Goal: Task Accomplishment & Management: Use online tool/utility

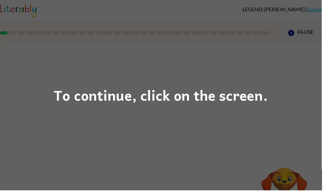
click at [87, 137] on div "To continue, click on the screen." at bounding box center [162, 96] width 325 height 192
click at [188, 109] on div "To continue, click on the screen." at bounding box center [162, 96] width 325 height 192
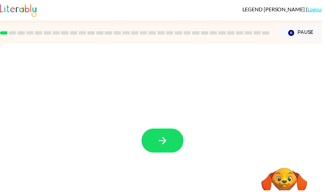
click at [173, 139] on button "button" at bounding box center [164, 142] width 42 height 24
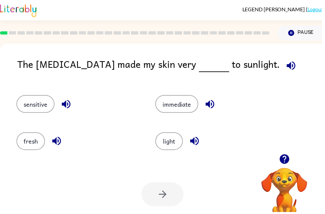
click at [180, 191] on div at bounding box center [164, 196] width 42 height 24
click at [173, 137] on button "light" at bounding box center [171, 142] width 28 height 18
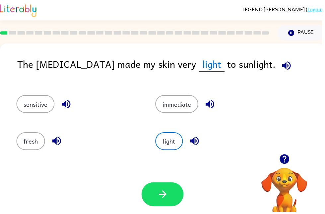
click at [167, 191] on button "button" at bounding box center [164, 196] width 42 height 24
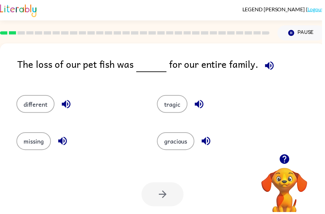
click at [29, 142] on button "missing" at bounding box center [34, 142] width 35 height 18
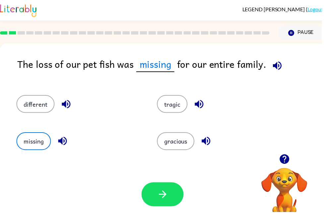
click at [178, 191] on button "button" at bounding box center [164, 196] width 42 height 24
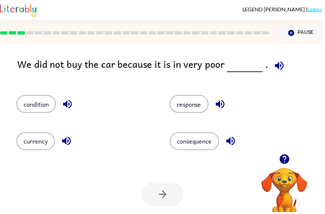
click at [184, 101] on button "response" at bounding box center [191, 105] width 39 height 18
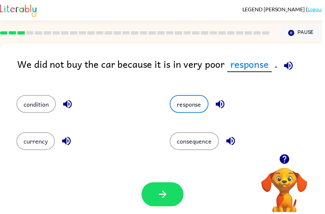
click at [175, 191] on button "button" at bounding box center [164, 196] width 42 height 24
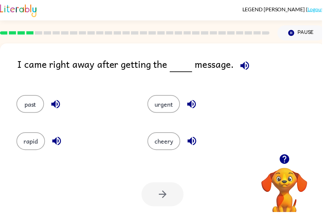
click at [26, 147] on button "rapid" at bounding box center [31, 142] width 29 height 18
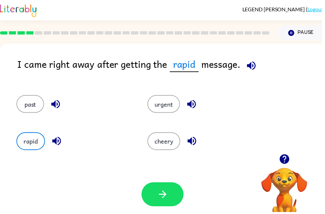
click at [175, 191] on button "button" at bounding box center [164, 196] width 42 height 24
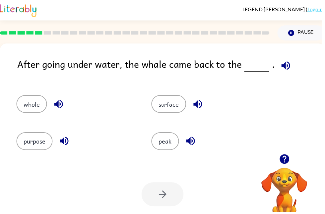
click at [183, 118] on div "surface" at bounding box center [208, 101] width 136 height 37
click at [174, 119] on div "surface" at bounding box center [208, 101] width 136 height 37
click at [182, 110] on button "surface" at bounding box center [170, 105] width 35 height 18
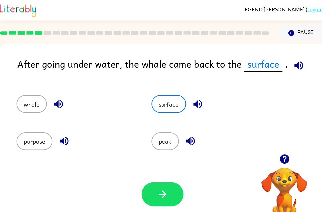
click at [174, 191] on button "button" at bounding box center [164, 196] width 42 height 24
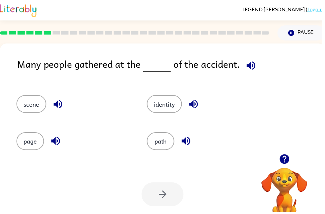
click at [166, 156] on div "path" at bounding box center [202, 139] width 132 height 37
click at [26, 94] on div "scene" at bounding box center [70, 101] width 132 height 37
click at [33, 109] on button "scene" at bounding box center [32, 105] width 30 height 18
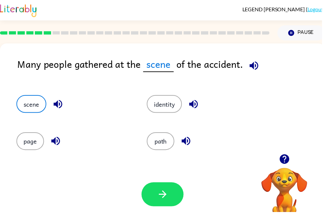
click at [166, 107] on button "identity" at bounding box center [166, 105] width 36 height 18
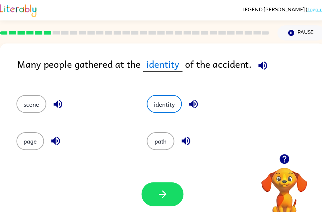
click at [169, 142] on button "path" at bounding box center [162, 142] width 28 height 18
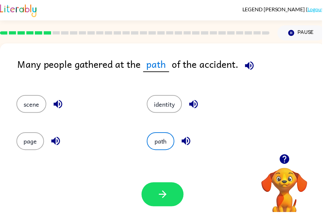
click at [35, 145] on button "page" at bounding box center [31, 142] width 28 height 18
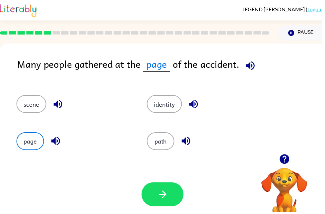
click at [225, 146] on div "path" at bounding box center [206, 142] width 116 height 18
click at [27, 143] on button "page" at bounding box center [31, 142] width 28 height 18
click at [24, 113] on button "scene" at bounding box center [32, 105] width 30 height 18
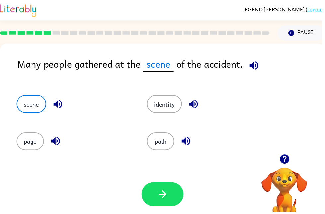
click at [23, 113] on button "scene" at bounding box center [32, 105] width 30 height 18
click at [25, 111] on button "scene" at bounding box center [32, 105] width 30 height 18
click at [57, 105] on icon "button" at bounding box center [58, 105] width 9 height 9
click at [62, 107] on icon "button" at bounding box center [58, 105] width 9 height 9
click at [58, 104] on icon "button" at bounding box center [58, 105] width 9 height 9
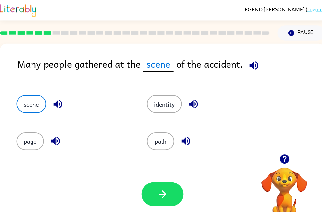
click at [59, 103] on icon "button" at bounding box center [59, 105] width 12 height 12
click at [57, 109] on icon "button" at bounding box center [59, 105] width 12 height 12
click at [187, 178] on div "Your browser must support playing .mp4 files to use Literably. Please try using…" at bounding box center [164, 196] width 329 height 75
click at [186, 178] on div "Your browser must support playing .mp4 files to use Literably. Please try using…" at bounding box center [164, 196] width 329 height 75
click at [170, 191] on button "button" at bounding box center [164, 196] width 42 height 24
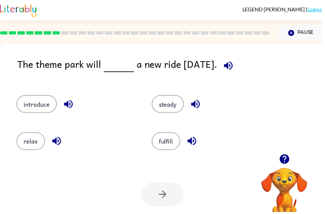
click at [168, 103] on button "steady" at bounding box center [169, 105] width 33 height 18
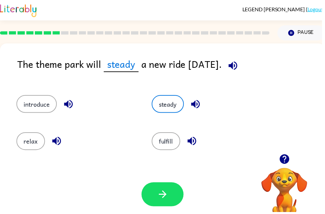
click at [166, 189] on button "button" at bounding box center [164, 196] width 42 height 24
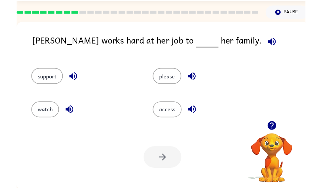
scroll to position [39, 0]
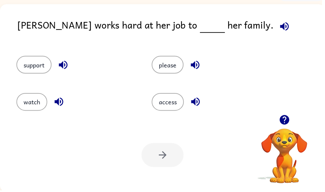
click at [120, 61] on div "support" at bounding box center [77, 65] width 121 height 18
click at [126, 60] on div "support" at bounding box center [77, 65] width 121 height 18
click at [159, 67] on button "please" at bounding box center [169, 65] width 32 height 18
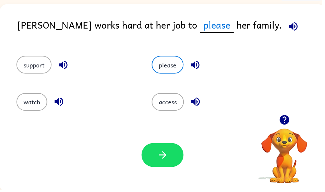
scroll to position [40, 0]
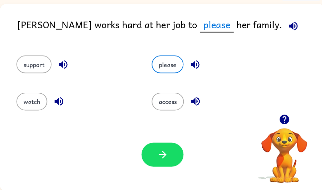
click at [32, 65] on button "support" at bounding box center [35, 65] width 36 height 18
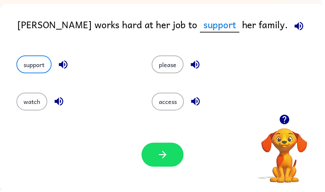
click at [170, 165] on button "button" at bounding box center [164, 156] width 42 height 24
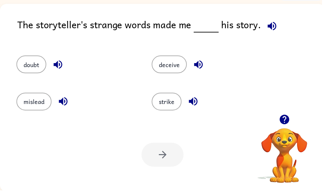
click at [295, 126] on div at bounding box center [287, 120] width 66 height 17
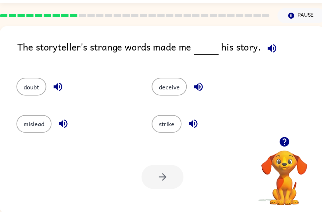
scroll to position [17, 0]
click at [287, 146] on icon "button" at bounding box center [287, 143] width 10 height 10
click at [166, 133] on button "strike" at bounding box center [168, 125] width 30 height 18
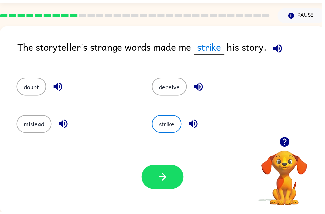
click at [172, 94] on button "deceive" at bounding box center [171, 88] width 36 height 18
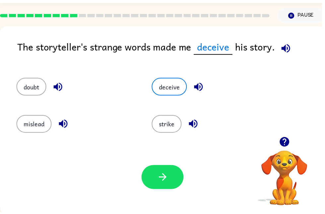
click at [160, 174] on icon "button" at bounding box center [165, 179] width 12 height 12
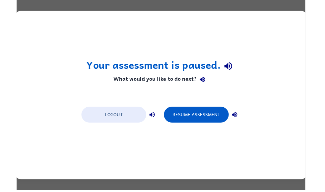
scroll to position [0, 0]
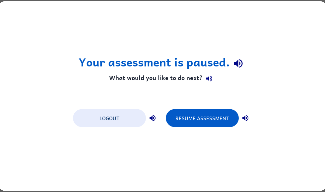
click at [227, 123] on button "Resume Assessment" at bounding box center [202, 118] width 73 height 18
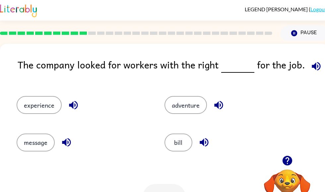
click at [178, 147] on button "bill" at bounding box center [179, 142] width 28 height 18
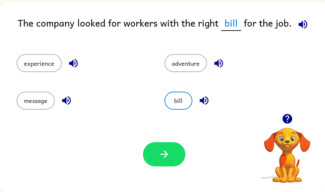
scroll to position [41, 0]
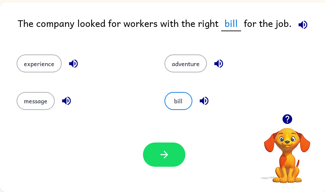
click at [243, 146] on div "Your browser must support playing .mp4 files to use Literably. Please try using…" at bounding box center [164, 154] width 329 height 75
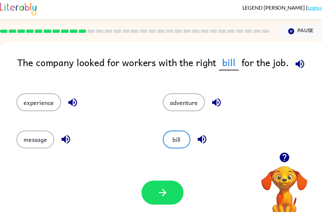
scroll to position [2, 0]
click at [167, 191] on icon "button" at bounding box center [165, 194] width 12 height 12
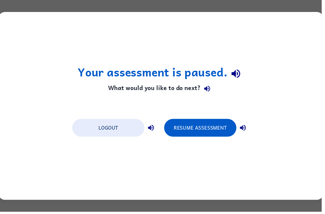
scroll to position [0, 0]
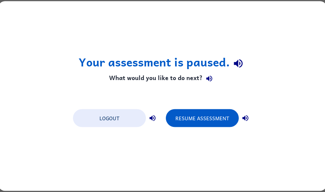
click at [203, 126] on button "Resume Assessment" at bounding box center [202, 118] width 73 height 18
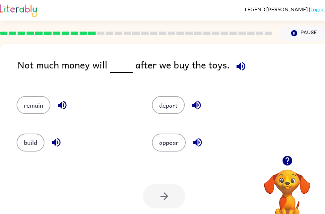
click at [20, 148] on button "build" at bounding box center [31, 142] width 28 height 18
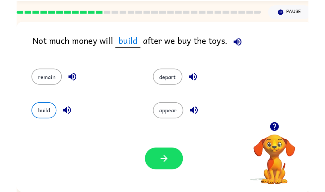
scroll to position [41, 0]
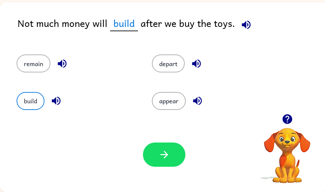
click at [194, 157] on div "Your browser must support playing .mp4 files to use Literably. Please try using…" at bounding box center [164, 154] width 329 height 75
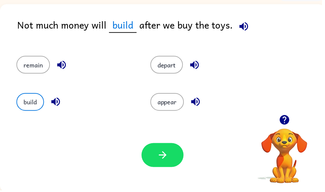
scroll to position [40, 0]
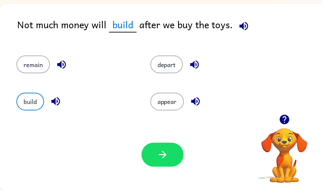
click at [162, 162] on icon "button" at bounding box center [165, 156] width 12 height 12
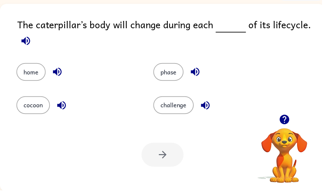
click at [175, 110] on button "challenge" at bounding box center [175, 106] width 41 height 18
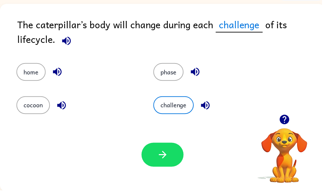
click at [156, 154] on button "button" at bounding box center [164, 156] width 42 height 24
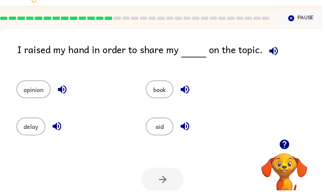
scroll to position [15, 0]
click at [163, 121] on button "aid" at bounding box center [161, 128] width 28 height 18
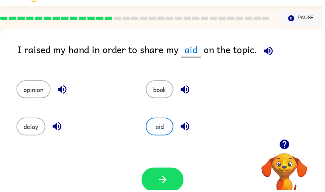
click at [168, 122] on button "aid" at bounding box center [161, 128] width 28 height 18
click at [172, 167] on div "Your browser must support playing .mp4 files to use Literably. Please try using…" at bounding box center [164, 181] width 329 height 75
click at [162, 177] on icon "button" at bounding box center [165, 182] width 12 height 12
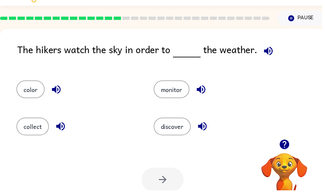
scroll to position [40, 0]
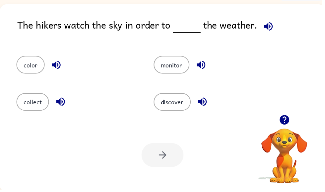
click at [31, 65] on button "color" at bounding box center [31, 65] width 29 height 18
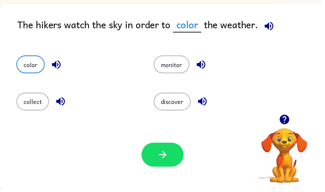
click at [24, 66] on button "color" at bounding box center [31, 65] width 29 height 18
click at [25, 59] on button "color" at bounding box center [31, 65] width 29 height 18
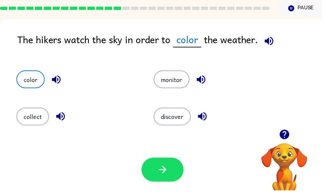
scroll to position [25, 0]
click at [54, 120] on button "button" at bounding box center [61, 117] width 17 height 17
click at [33, 125] on button "collect" at bounding box center [33, 118] width 33 height 18
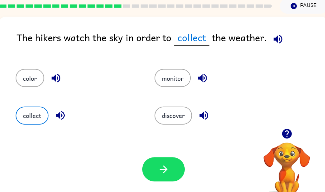
scroll to position [27, 1]
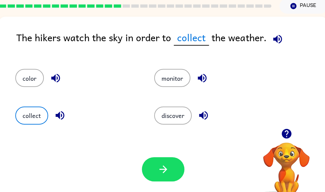
click at [31, 115] on button "collect" at bounding box center [32, 116] width 33 height 18
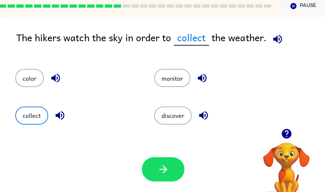
click at [31, 115] on button "collect" at bounding box center [32, 116] width 33 height 18
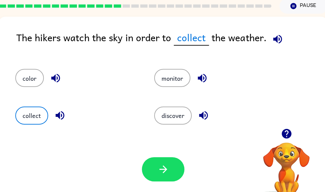
click at [31, 115] on button "collect" at bounding box center [32, 116] width 33 height 18
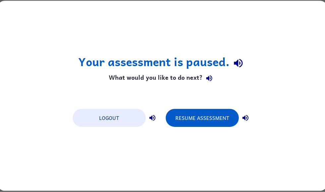
scroll to position [0, 0]
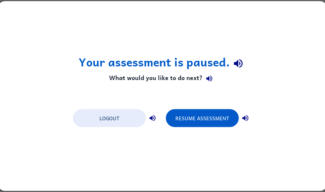
click at [202, 107] on div "Logout Resume Assessment" at bounding box center [163, 117] width 186 height 25
click at [184, 118] on button "Resume Assessment" at bounding box center [202, 118] width 73 height 18
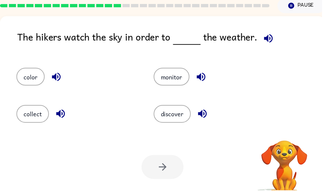
scroll to position [28, 0]
click at [289, 135] on icon "button" at bounding box center [287, 133] width 10 height 10
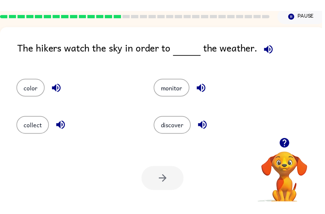
scroll to position [0, 0]
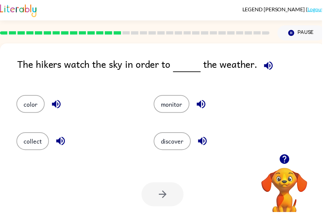
click at [176, 151] on button "discover" at bounding box center [173, 142] width 37 height 18
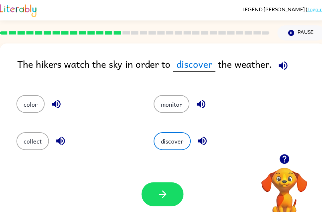
click at [184, 142] on button "discover" at bounding box center [173, 142] width 37 height 18
click at [159, 191] on icon "button" at bounding box center [165, 196] width 12 height 12
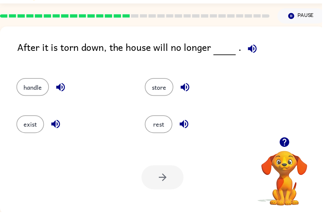
scroll to position [17, 0]
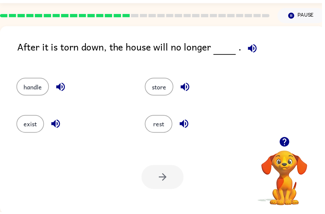
click at [18, 132] on div "exist" at bounding box center [74, 125] width 114 height 18
click at [33, 131] on button "exist" at bounding box center [31, 125] width 28 height 18
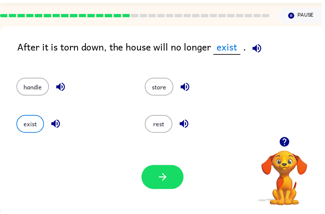
click at [164, 191] on div "Your browser must support playing .mp4 files to use Literably. Please try using…" at bounding box center [164, 178] width 329 height 75
click at [159, 176] on icon "button" at bounding box center [165, 179] width 12 height 12
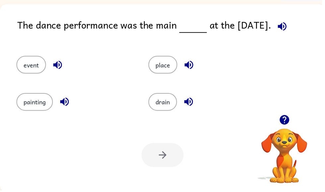
scroll to position [40, 0]
click at [29, 61] on button "event" at bounding box center [32, 65] width 30 height 18
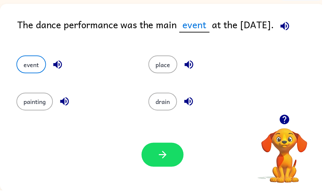
click at [155, 150] on button "button" at bounding box center [164, 156] width 42 height 24
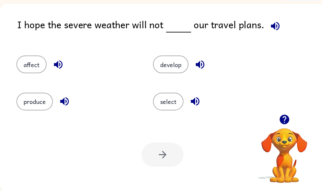
click at [173, 109] on button "select" at bounding box center [170, 103] width 31 height 18
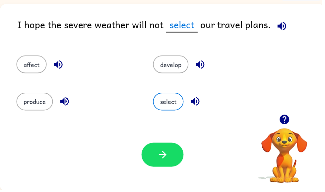
click at [172, 162] on button "button" at bounding box center [164, 156] width 42 height 24
click at [179, 163] on div at bounding box center [164, 156] width 42 height 24
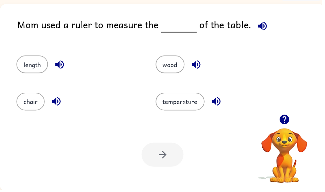
click at [168, 71] on button "wood" at bounding box center [171, 65] width 29 height 18
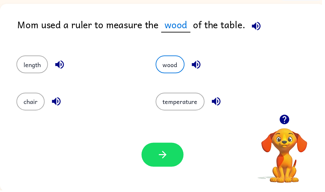
click at [160, 157] on icon "button" at bounding box center [165, 156] width 12 height 12
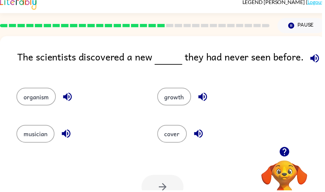
scroll to position [0, 0]
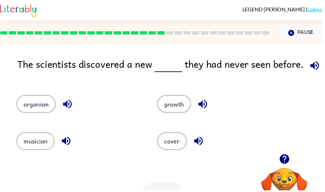
click at [187, 102] on button "growth" at bounding box center [176, 105] width 34 height 18
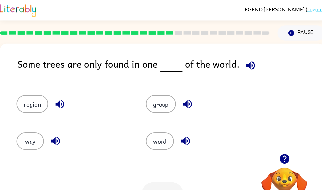
click at [159, 101] on button "group" at bounding box center [162, 105] width 31 height 18
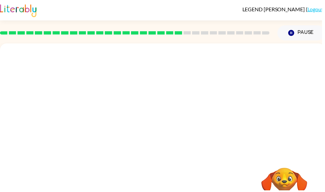
click at [163, 184] on div "Your browser must support playing .mp4 files to use Literably. Please try using…" at bounding box center [164, 138] width 329 height 189
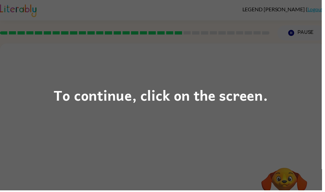
click at [218, 131] on div "To continue, click on the screen." at bounding box center [162, 96] width 325 height 192
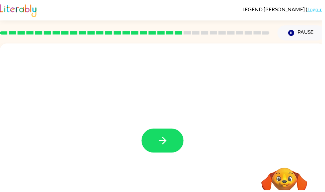
click at [168, 126] on div at bounding box center [164, 138] width 329 height 189
click at [175, 147] on button "button" at bounding box center [164, 142] width 42 height 24
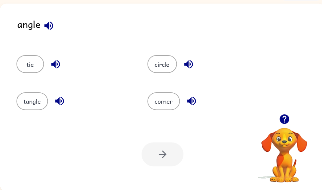
scroll to position [40, 0]
click at [171, 165] on div at bounding box center [164, 156] width 42 height 24
click at [174, 161] on div at bounding box center [164, 156] width 42 height 24
click at [172, 104] on button "corner" at bounding box center [165, 103] width 33 height 18
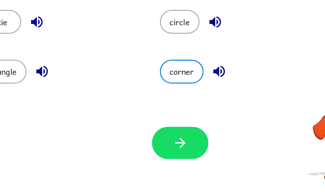
scroll to position [42, 0]
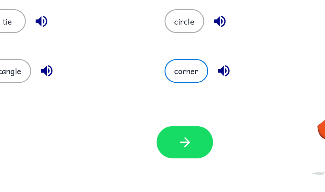
click at [143, 142] on button "button" at bounding box center [164, 154] width 42 height 24
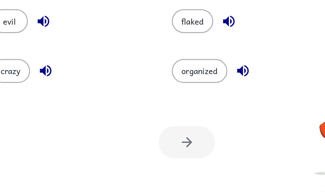
click at [144, 142] on div at bounding box center [164, 154] width 42 height 24
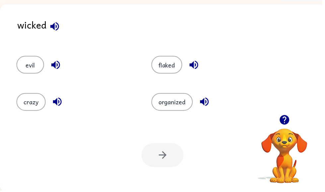
scroll to position [40, 0]
click at [186, 103] on button "organized" at bounding box center [174, 103] width 42 height 18
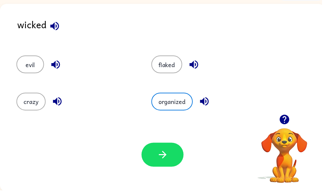
click at [36, 72] on button "evil" at bounding box center [31, 65] width 28 height 18
click at [175, 153] on button "button" at bounding box center [164, 156] width 42 height 24
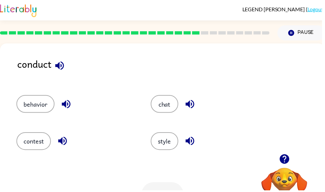
scroll to position [0, 0]
click at [291, 163] on icon "button" at bounding box center [287, 161] width 10 height 10
click at [162, 105] on button "chat" at bounding box center [166, 105] width 28 height 18
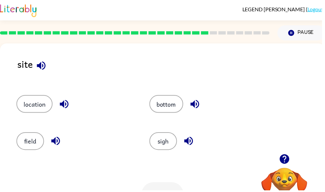
click at [35, 142] on button "field" at bounding box center [31, 142] width 28 height 18
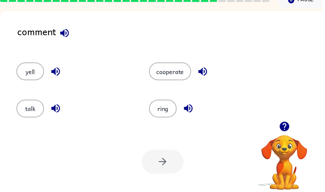
scroll to position [33, 0]
click at [29, 113] on button "talk" at bounding box center [31, 110] width 28 height 18
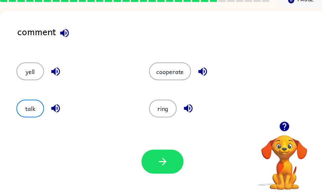
click at [170, 165] on button "button" at bounding box center [164, 163] width 42 height 24
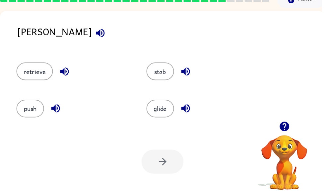
click at [155, 111] on button "glide" at bounding box center [162, 110] width 28 height 18
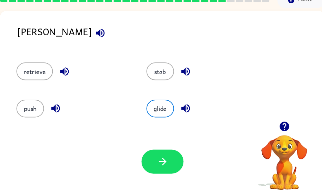
click at [162, 81] on button "stab" at bounding box center [162, 72] width 28 height 18
click at [52, 72] on button "retrieve" at bounding box center [35, 72] width 37 height 18
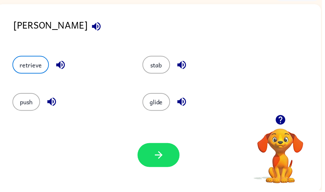
scroll to position [40, 0]
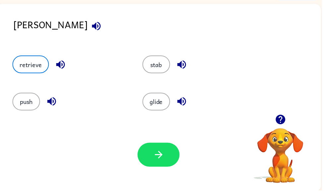
click at [165, 153] on icon "button" at bounding box center [161, 156] width 12 height 12
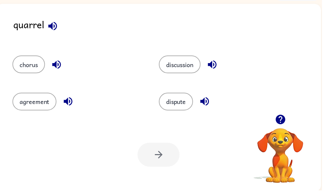
click at [313, 134] on video "Your browser must support playing .mp4 files to use Literably. Please try using…" at bounding box center [283, 152] width 66 height 66
click at [284, 120] on icon "button" at bounding box center [284, 121] width 12 height 12
click at [33, 108] on button "agreement" at bounding box center [35, 103] width 44 height 18
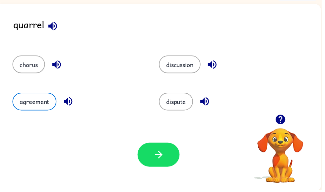
click at [175, 67] on button "discussion" at bounding box center [182, 65] width 42 height 18
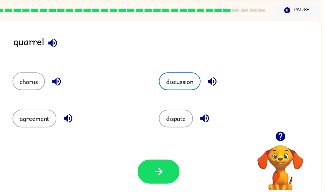
scroll to position [23, 0]
click at [139, 165] on div at bounding box center [160, 173] width 42 height 24
click at [161, 167] on button "button" at bounding box center [160, 173] width 42 height 24
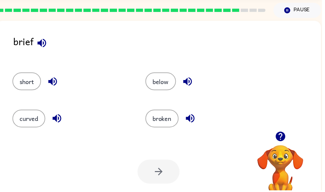
click at [22, 80] on button "short" at bounding box center [27, 82] width 29 height 18
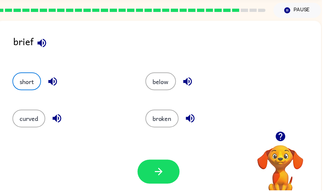
click at [158, 168] on icon "button" at bounding box center [161, 173] width 12 height 12
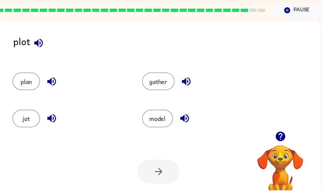
click at [30, 125] on button "jot" at bounding box center [27, 119] width 28 height 18
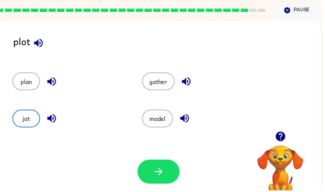
click at [162, 171] on icon "button" at bounding box center [160, 173] width 8 height 8
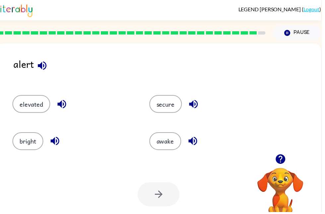
scroll to position [0, 4]
click at [173, 114] on button "secure" at bounding box center [167, 105] width 33 height 18
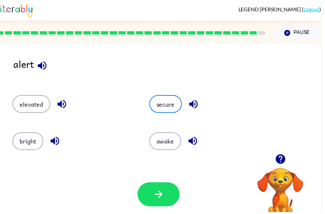
click at [158, 191] on icon "button" at bounding box center [161, 196] width 12 height 12
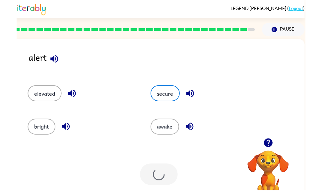
scroll to position [22, 0]
